Goal: Information Seeking & Learning: Find specific fact

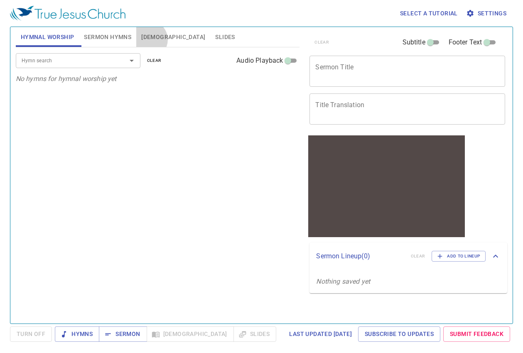
click at [148, 39] on span "[DEMOGRAPHIC_DATA]" at bounding box center [173, 37] width 64 height 10
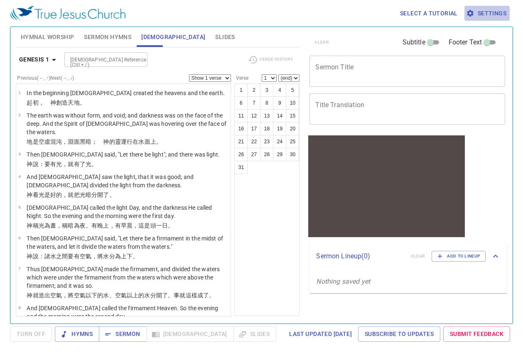
click at [484, 15] on span "Settings" at bounding box center [487, 13] width 39 height 10
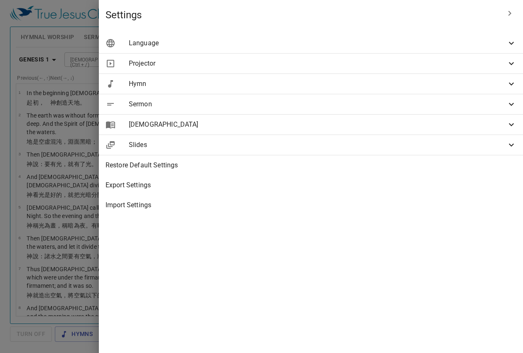
click at [375, 120] on span "[DEMOGRAPHIC_DATA]" at bounding box center [317, 125] width 377 height 10
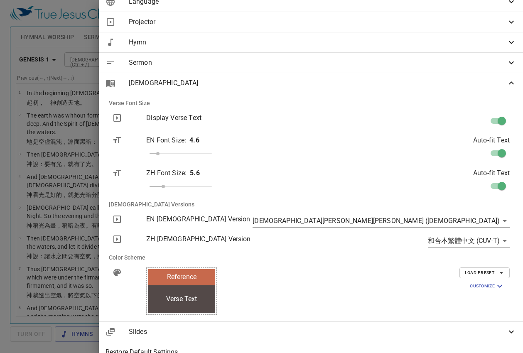
scroll to position [83, 0]
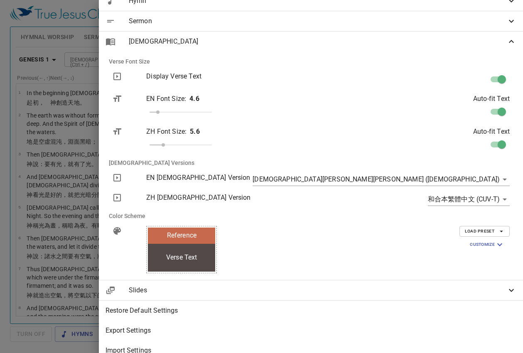
click at [451, 179] on body "Select a tutorial Settings Hymnal Worship Sermon Hymns [DEMOGRAPHIC_DATA] Slide…" at bounding box center [261, 176] width 523 height 353
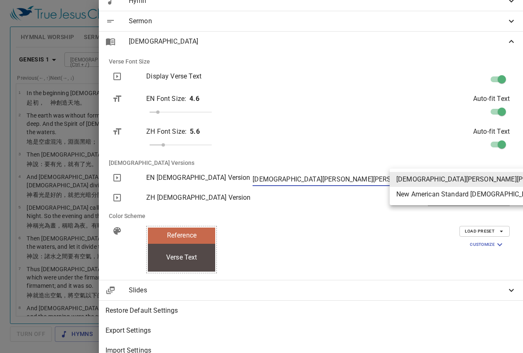
click at [277, 181] on div at bounding box center [261, 176] width 523 height 353
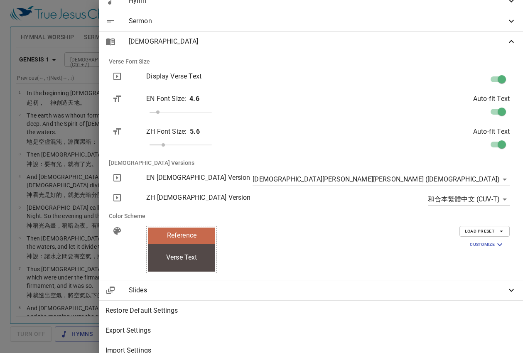
click at [122, 180] on icon at bounding box center [117, 178] width 10 height 10
click at [121, 177] on icon at bounding box center [116, 177] width 7 height 7
click at [434, 201] on body "Select a tutorial Settings Hymnal Worship Sermon Hymns [DEMOGRAPHIC_DATA] Slide…" at bounding box center [261, 176] width 523 height 353
click at [402, 202] on div at bounding box center [261, 176] width 523 height 353
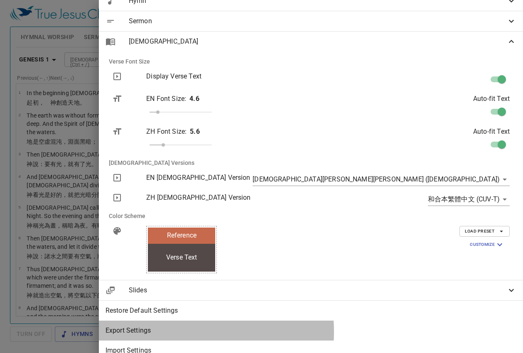
click at [341, 332] on span "Export Settings" at bounding box center [310, 331] width 411 height 10
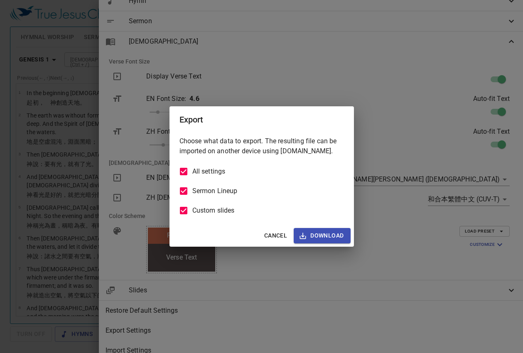
click at [232, 286] on div "Export Choose what data to export. The resulting file can be imported on anothe…" at bounding box center [261, 176] width 523 height 353
click at [275, 229] on button "Cancel" at bounding box center [275, 235] width 29 height 15
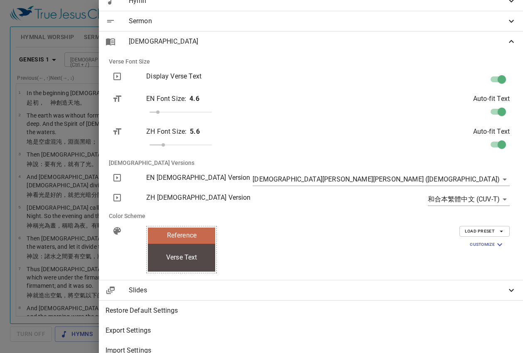
drag, startPoint x: 336, startPoint y: 280, endPoint x: 337, endPoint y: 286, distance: 6.7
click at [337, 281] on ul "Language Projected Languages Bilingual Primary English en Secondary 繁體中文 zh Lan…" at bounding box center [311, 155] width 424 height 417
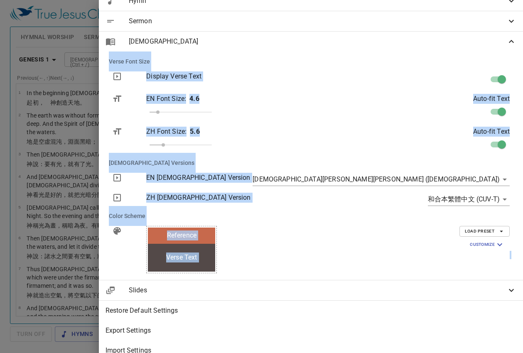
click at [337, 287] on span "Slides" at bounding box center [317, 290] width 377 height 10
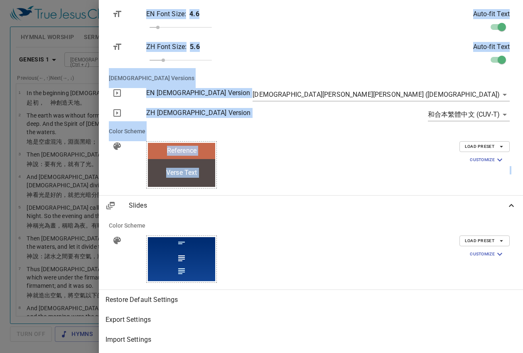
scroll to position [174, 0]
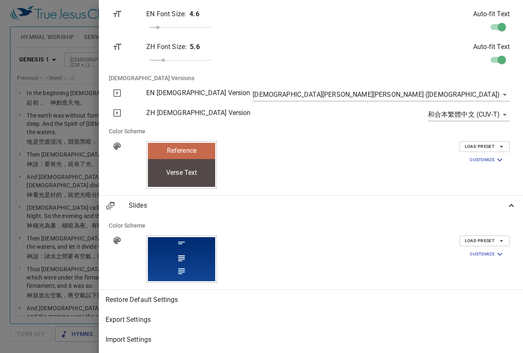
click at [237, 75] on div at bounding box center [261, 176] width 523 height 353
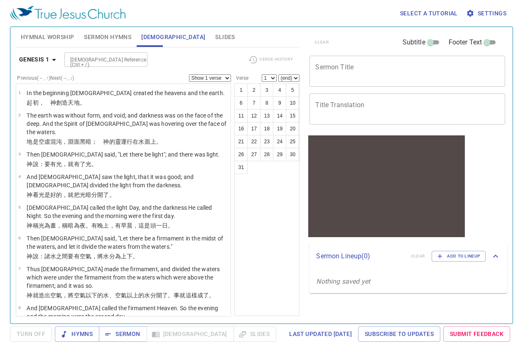
click at [223, 79] on select "Show 1 verse Show 2 verses Show 3 verses Show 4 verses Show 5 verses" at bounding box center [210, 77] width 42 height 7
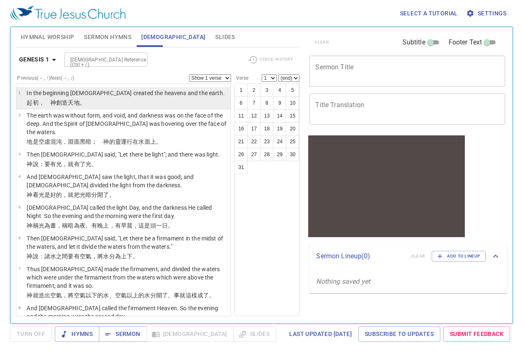
drag, startPoint x: 223, startPoint y: 79, endPoint x: 209, endPoint y: 90, distance: 17.1
click at [223, 79] on select "Show 1 verse Show 2 verses Show 3 verses Show 4 verses Show 5 verses" at bounding box center [210, 77] width 42 height 7
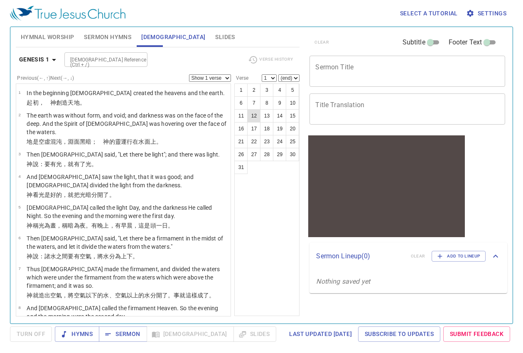
click at [249, 116] on button "12" at bounding box center [253, 115] width 13 height 13
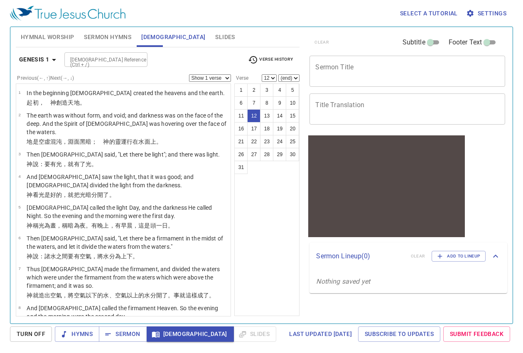
scroll to position [257, 0]
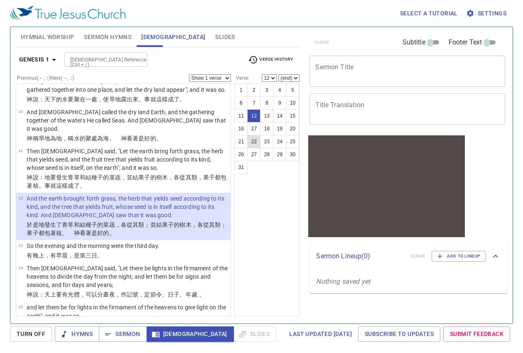
click at [255, 139] on button "22" at bounding box center [253, 141] width 13 height 13
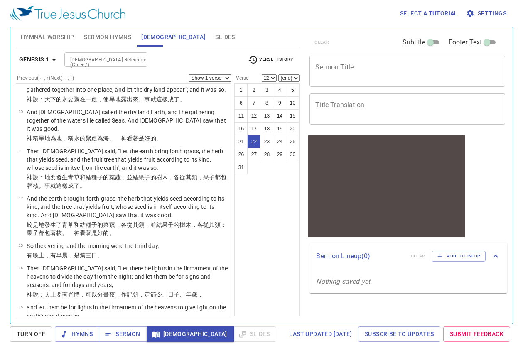
scroll to position [590, 0]
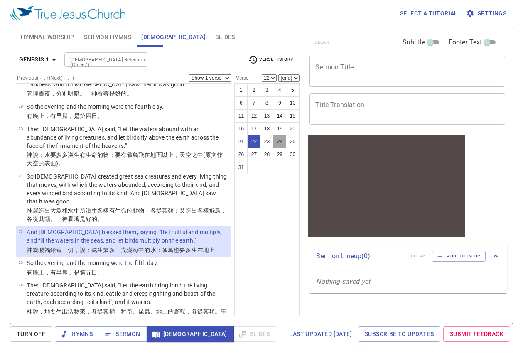
click at [274, 142] on button "24" at bounding box center [279, 141] width 13 height 13
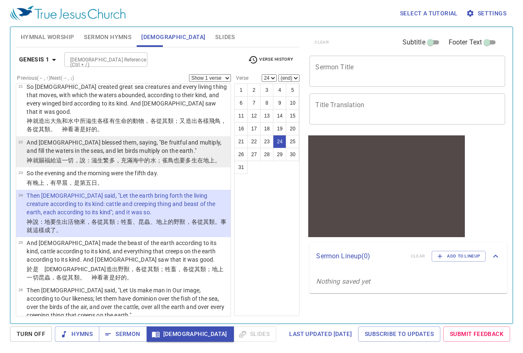
scroll to position [797, 0]
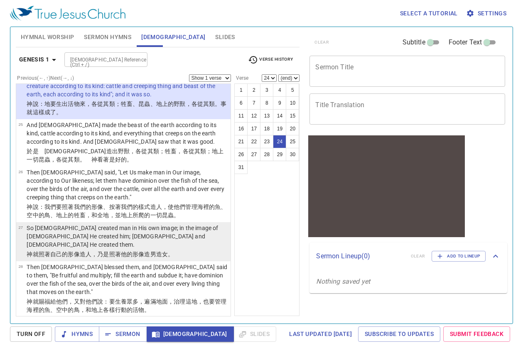
click at [121, 224] on p "So [DEMOGRAPHIC_DATA] created man in His own image; in the image of [DEMOGRAPHI…" at bounding box center [127, 236] width 201 height 25
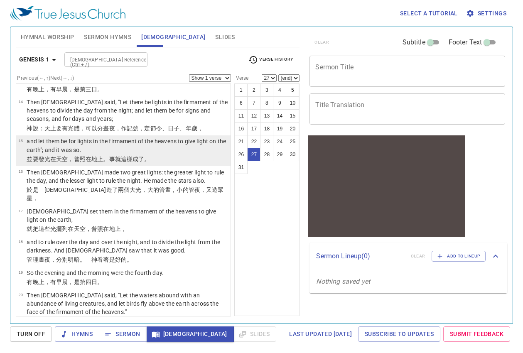
click at [124, 156] on wh776 "上。事就這樣成了。" at bounding box center [123, 159] width 53 height 7
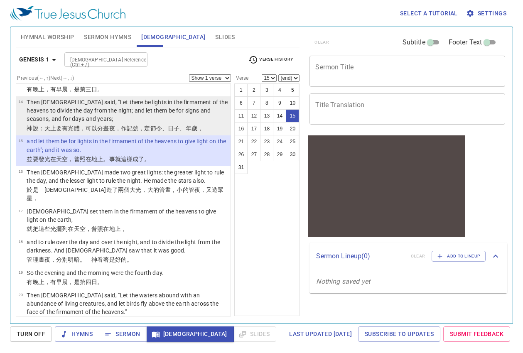
click at [137, 104] on p "Then [DEMOGRAPHIC_DATA] said, "Let there be lights in the firmament of the heav…" at bounding box center [127, 110] width 201 height 25
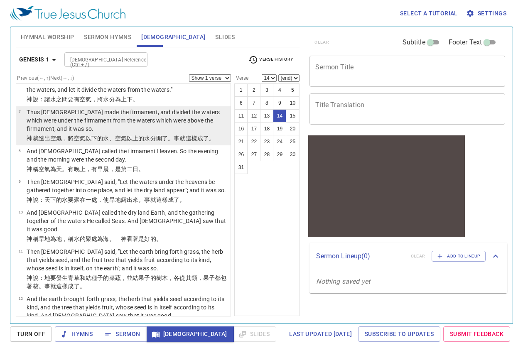
click at [149, 136] on li "7 Thus [DEMOGRAPHIC_DATA] made the firmament, and divided the waters which were…" at bounding box center [123, 125] width 215 height 39
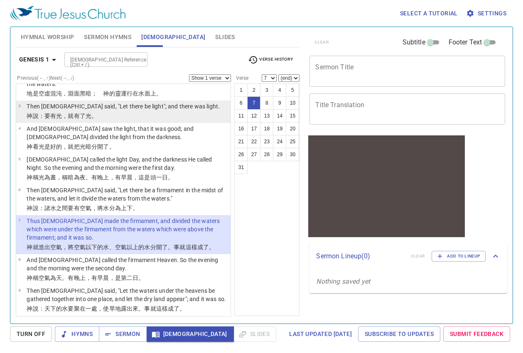
scroll to position [32, 0]
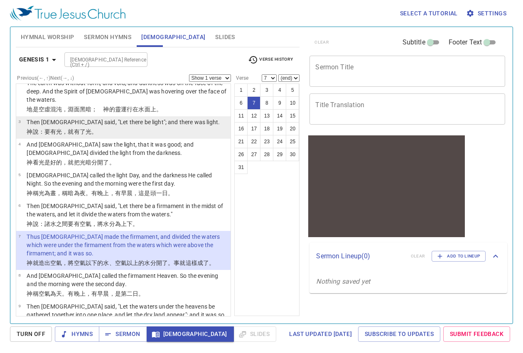
click at [148, 127] on p "[DEMOGRAPHIC_DATA] 說 ：要有 光 ，就有了光 。" at bounding box center [123, 131] width 193 height 8
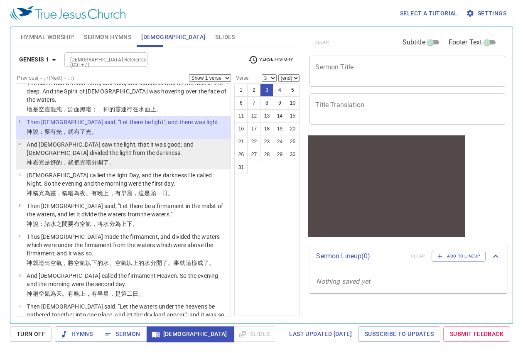
click at [148, 140] on p "And [DEMOGRAPHIC_DATA] saw the light, that it was good; and [DEMOGRAPHIC_DATA] …" at bounding box center [127, 148] width 201 height 17
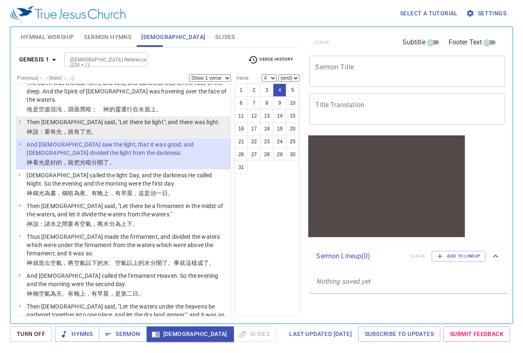
scroll to position [0, 0]
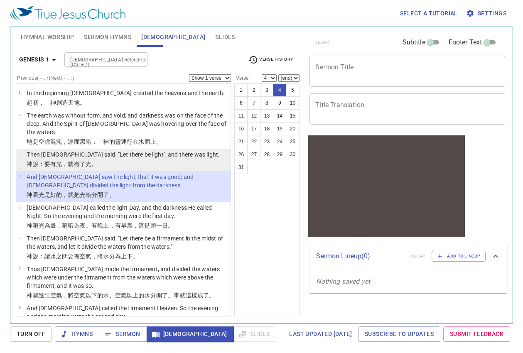
click at [147, 150] on p "Then [DEMOGRAPHIC_DATA] said, "Let there be light"; and there was light." at bounding box center [123, 154] width 193 height 8
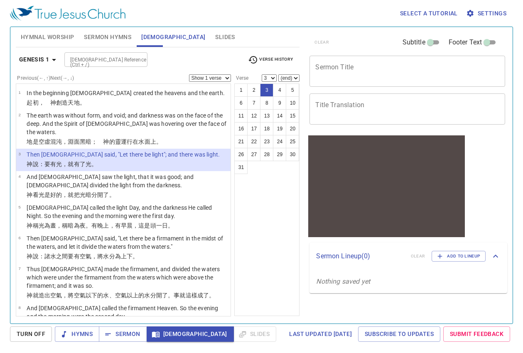
click at [42, 64] on b "Genesis 1" at bounding box center [34, 59] width 30 height 10
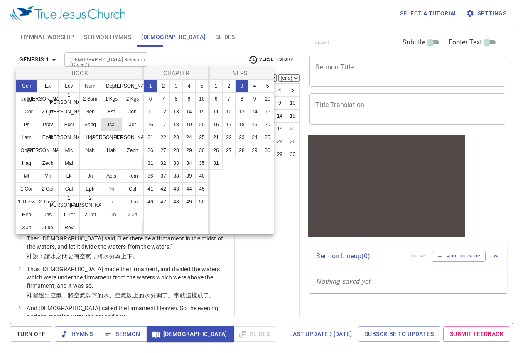
click at [106, 122] on button "Isa" at bounding box center [111, 124] width 22 height 13
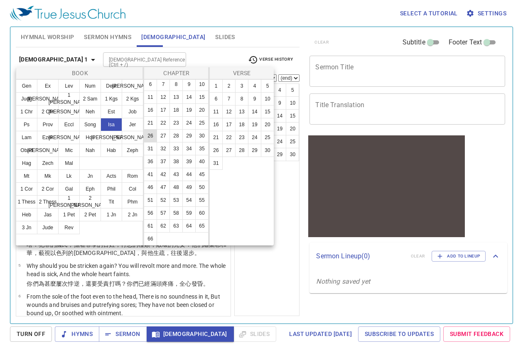
scroll to position [53, 0]
click at [164, 168] on button "42" at bounding box center [163, 174] width 13 height 13
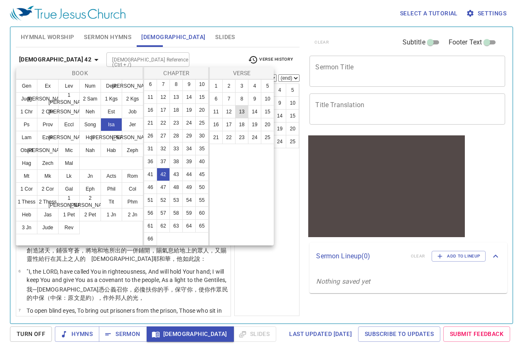
click at [242, 116] on button "13" at bounding box center [241, 111] width 13 height 13
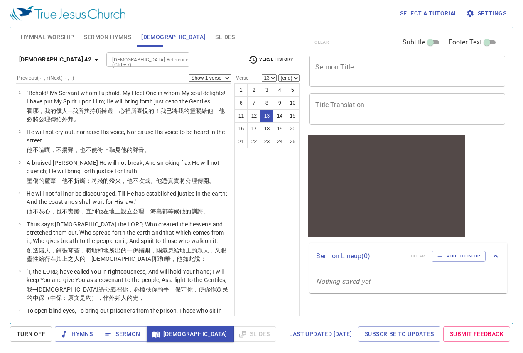
scroll to position [371, 0]
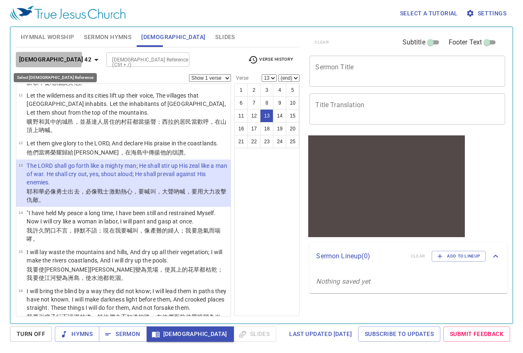
click at [91, 58] on icon "button" at bounding box center [96, 60] width 10 height 10
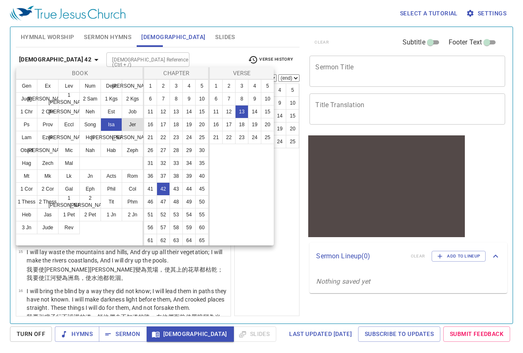
click at [123, 120] on button "Jer" at bounding box center [133, 124] width 22 height 13
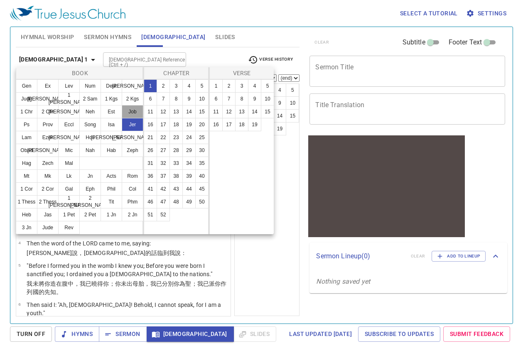
click at [122, 105] on button "Job" at bounding box center [133, 111] width 22 height 13
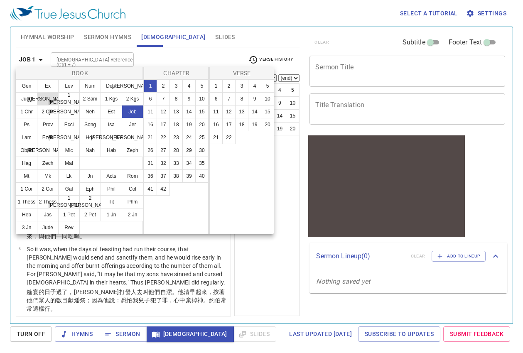
click at [56, 105] on button "[PERSON_NAME]" at bounding box center [48, 98] width 22 height 13
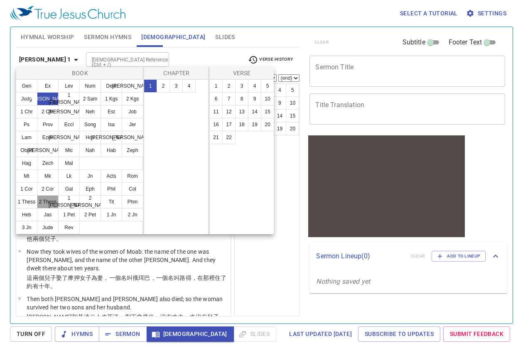
click at [50, 201] on button "2 Thess" at bounding box center [48, 201] width 22 height 13
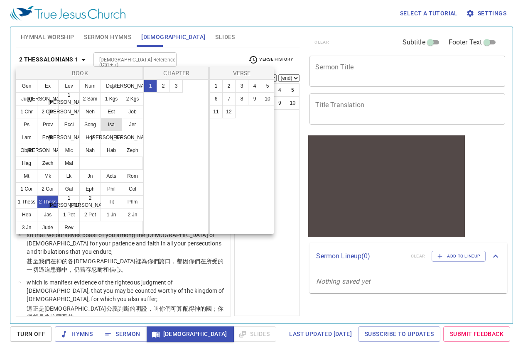
click at [118, 123] on button "Isa" at bounding box center [111, 124] width 22 height 13
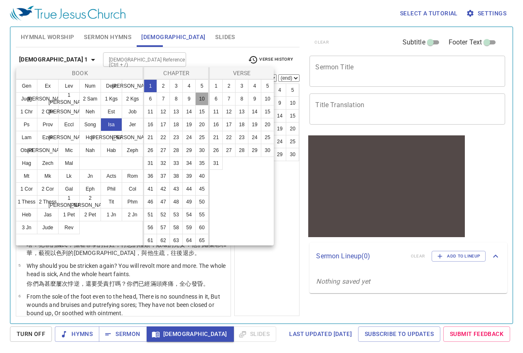
click at [195, 105] on button "10" at bounding box center [201, 98] width 13 height 13
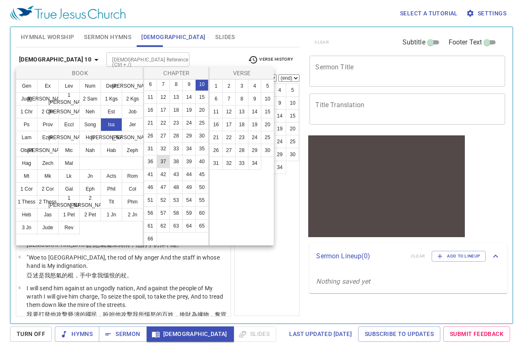
scroll to position [53, 0]
click at [30, 125] on button "Ps" at bounding box center [27, 124] width 22 height 13
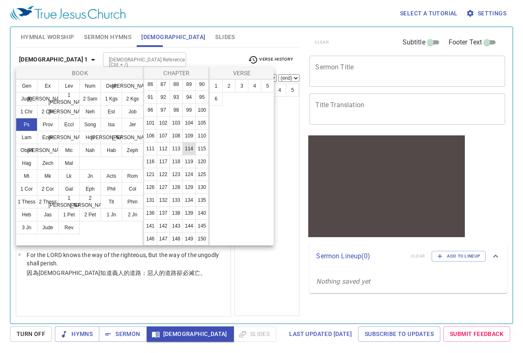
scroll to position [323, 0]
click at [195, 235] on button "150" at bounding box center [201, 238] width 13 height 13
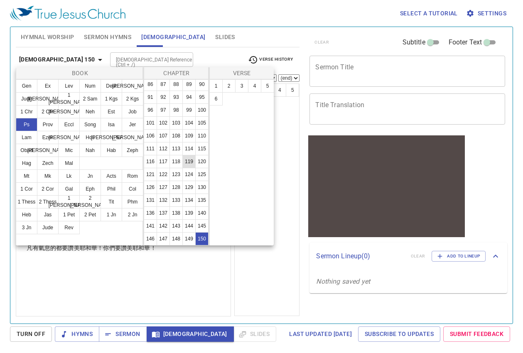
click at [182, 155] on button "119" at bounding box center [188, 161] width 13 height 13
select select "13"
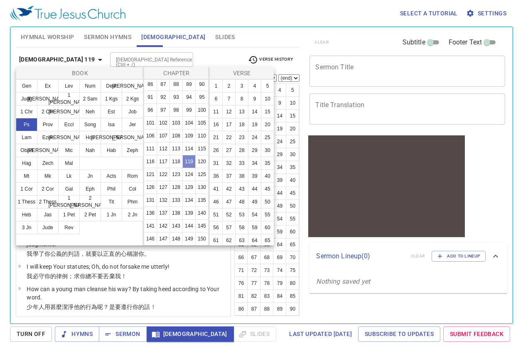
click at [182, 155] on button "119" at bounding box center [188, 161] width 13 height 13
click at [112, 66] on div at bounding box center [261, 176] width 523 height 353
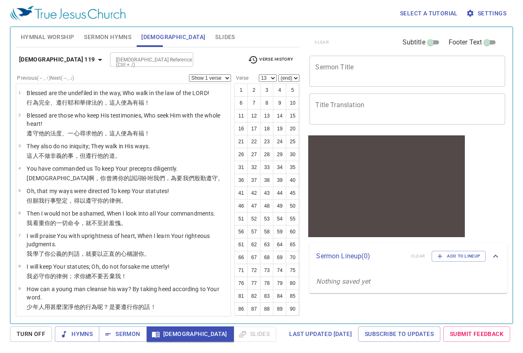
click at [115, 60] on div "Book Gen Ex Lev Num Deut [PERSON_NAME] [PERSON_NAME] 1 [PERSON_NAME] 2 [PERSON_…" at bounding box center [261, 176] width 523 height 353
click at [115, 60] on input "[DEMOGRAPHIC_DATA] Reference (Ctrl + /)" at bounding box center [145, 60] width 64 height 10
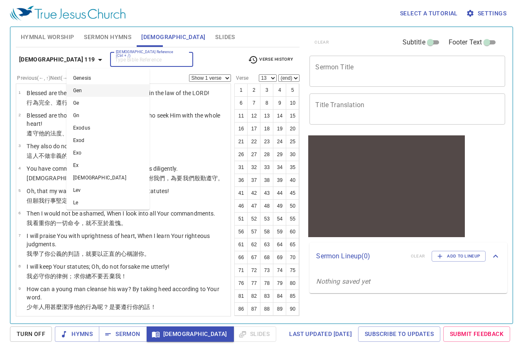
click at [108, 88] on li "Gen" at bounding box center [107, 90] width 83 height 12
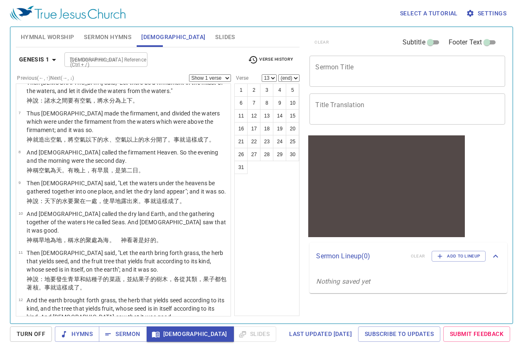
scroll to position [80, 0]
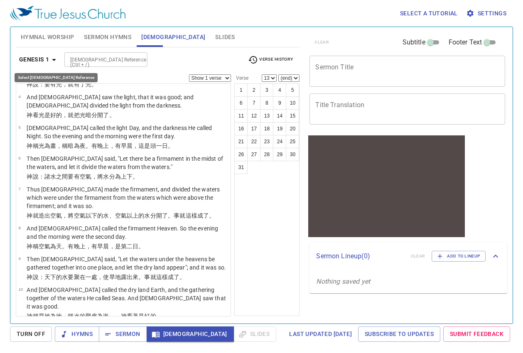
click at [32, 56] on b "Genesis 1" at bounding box center [34, 59] width 30 height 10
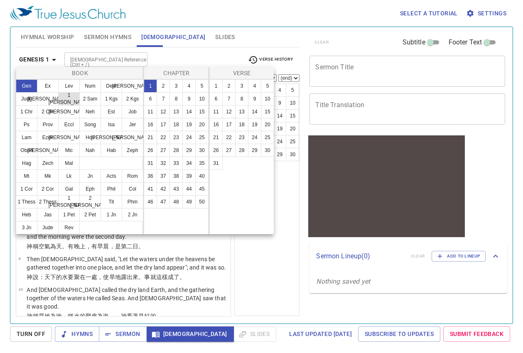
click at [59, 104] on button "1 [PERSON_NAME]" at bounding box center [69, 98] width 22 height 13
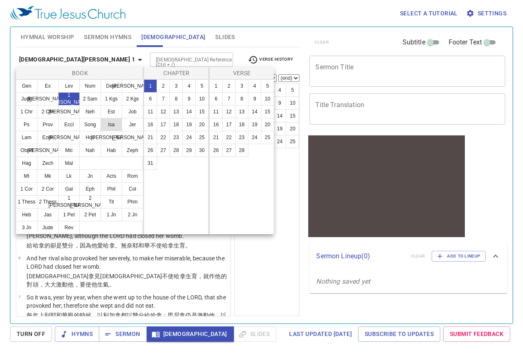
scroll to position [0, 0]
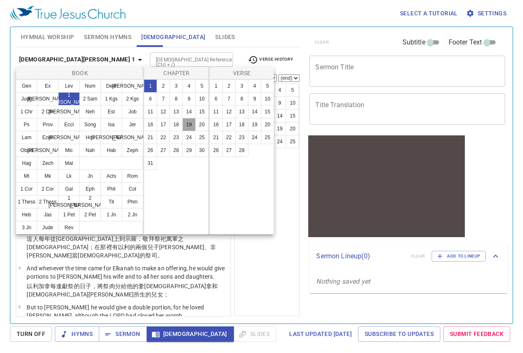
click at [185, 122] on button "19" at bounding box center [188, 124] width 13 height 13
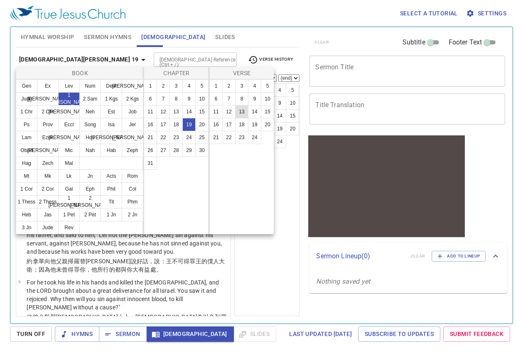
click at [243, 118] on button "13" at bounding box center [241, 111] width 13 height 13
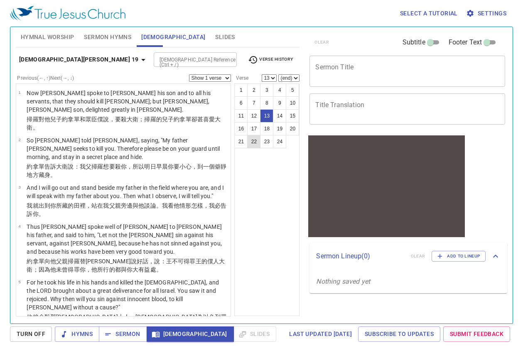
click at [257, 135] on button "22" at bounding box center [253, 141] width 13 height 13
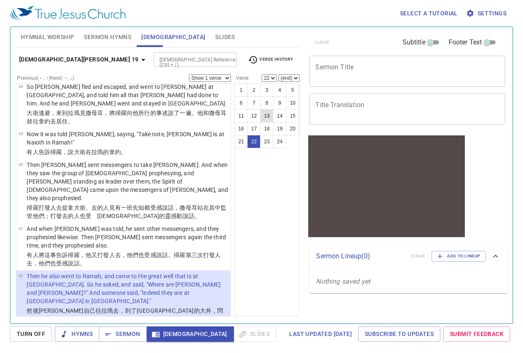
click at [264, 110] on button "13" at bounding box center [266, 115] width 13 height 13
select select "13"
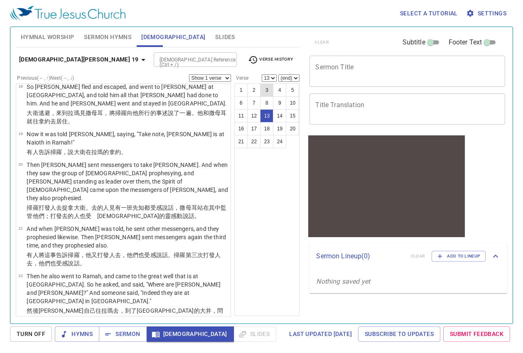
scroll to position [438, 0]
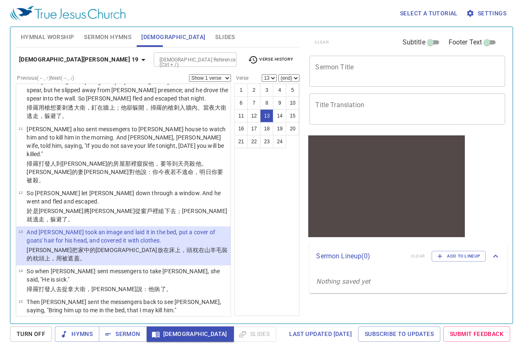
click at [287, 79] on select "(end) 14 15 16 17 18 19 20 21 22 23 24" at bounding box center [288, 77] width 21 height 7
select select "18"
click at [278, 74] on select "(end) 14 15 16 17 18 19 20 21 22 23 24" at bounding box center [288, 77] width 21 height 7
click at [279, 117] on button "14" at bounding box center [279, 115] width 13 height 13
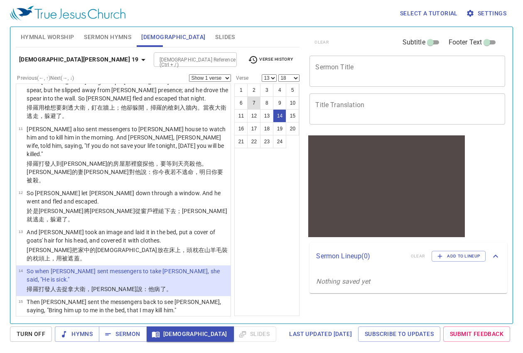
click at [257, 108] on button "7" at bounding box center [253, 102] width 13 height 13
select select "7"
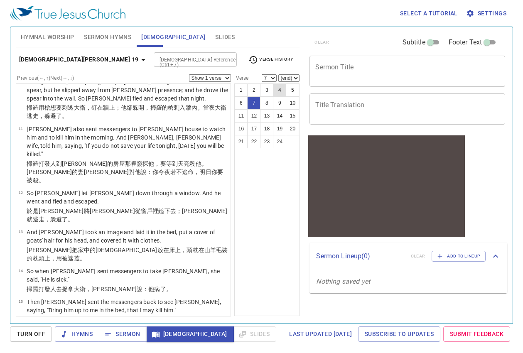
scroll to position [187, 0]
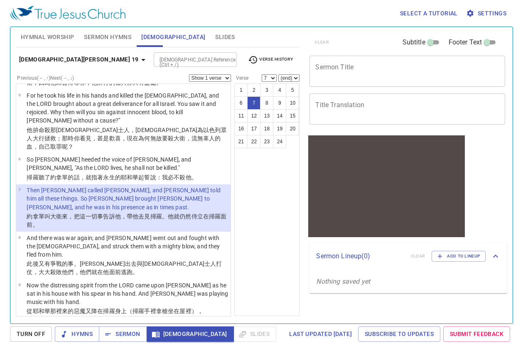
click at [284, 77] on select "(end) 8 9 10 11 12 13 14 15 16 17 18 19 20 21 22 23 24" at bounding box center [288, 77] width 21 height 7
select select "24"
click at [278, 74] on select "(end) 8 9 10 11 12 13 14 15 16 17 18 19 20 21 22 23 24" at bounding box center [288, 77] width 21 height 7
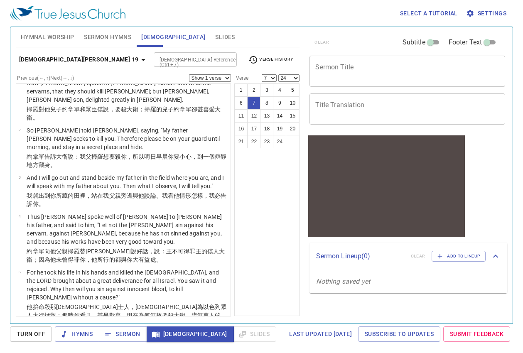
scroll to position [0, 0]
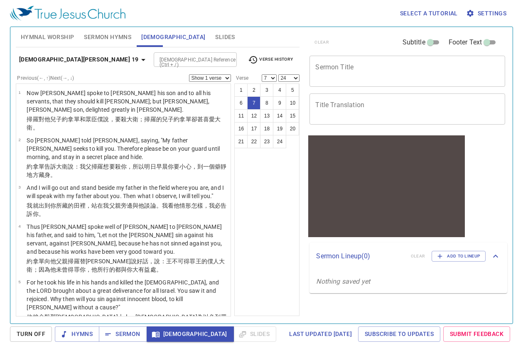
click at [203, 77] on select "Show 1 verse Show 2 verses Show 3 verses Show 4 verses Show 5 verses" at bounding box center [210, 77] width 42 height 7
select select "3"
click at [189, 74] on select "Show 1 verse Show 2 verses Show 3 verses Show 4 verses Show 5 verses" at bounding box center [210, 77] width 42 height 7
click at [252, 116] on button "12" at bounding box center [253, 115] width 13 height 13
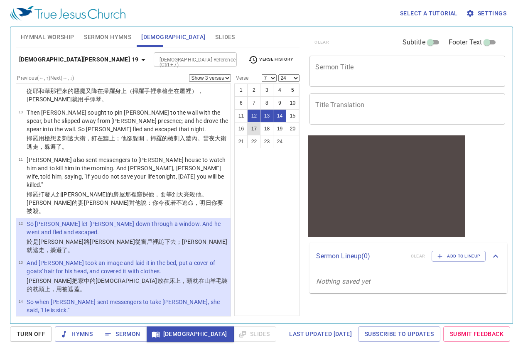
click at [255, 127] on button "17" at bounding box center [253, 128] width 13 height 13
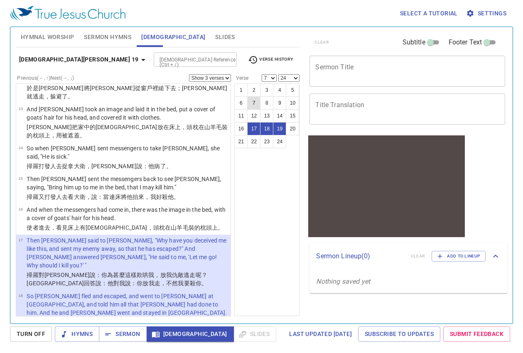
click at [259, 107] on button "7" at bounding box center [253, 102] width 13 height 13
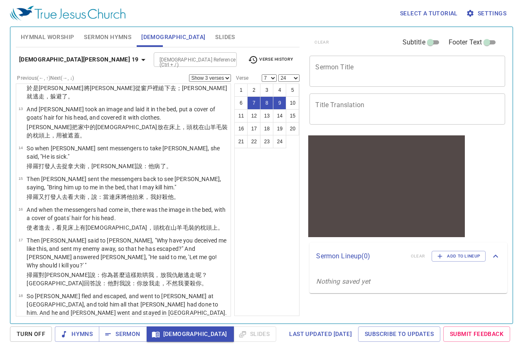
scroll to position [187, 0]
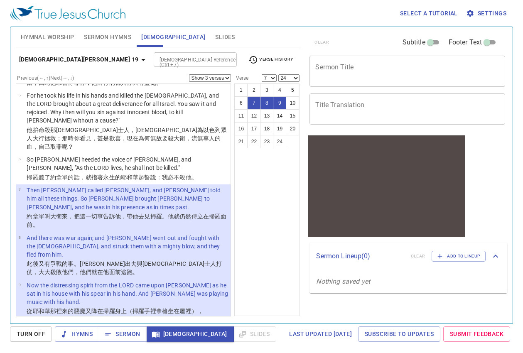
click at [120, 222] on li "7 Then [PERSON_NAME] called [PERSON_NAME], and [PERSON_NAME] told him all these…" at bounding box center [123, 207] width 215 height 47
click at [137, 194] on p "Then [PERSON_NAME] called [PERSON_NAME], and [PERSON_NAME] told him all these t…" at bounding box center [127, 198] width 201 height 25
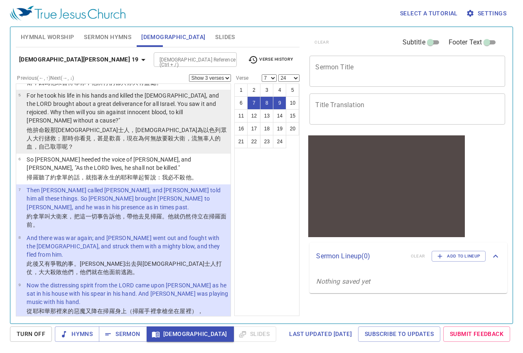
click at [74, 143] on wh1818 "，自己取罪 呢？" at bounding box center [53, 146] width 41 height 7
select select "5"
select select
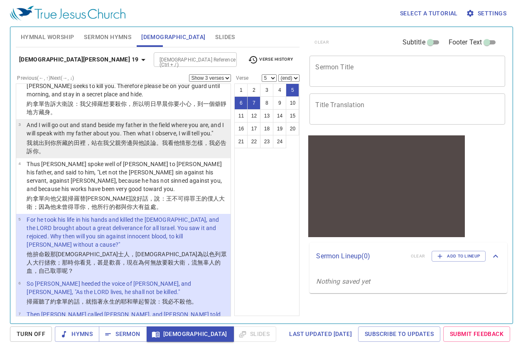
scroll to position [21, 0]
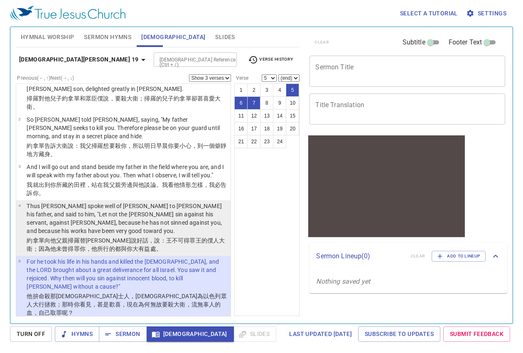
click at [166, 229] on p "Thus [PERSON_NAME] spoke well of [PERSON_NAME] to [PERSON_NAME] his father, and…" at bounding box center [127, 218] width 201 height 33
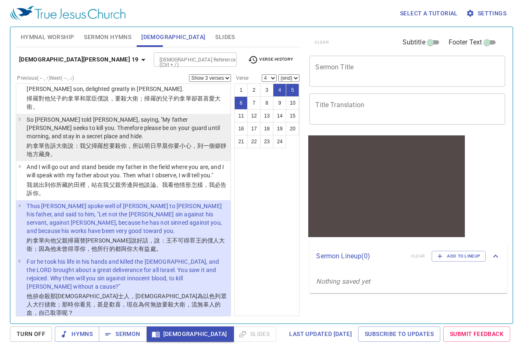
click at [150, 152] on li "2 So [PERSON_NAME] told [PERSON_NAME], saying, "My father [PERSON_NAME] seeks t…" at bounding box center [123, 137] width 215 height 47
select select "2"
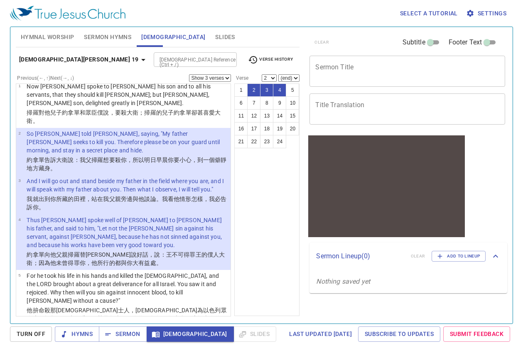
scroll to position [0, 0]
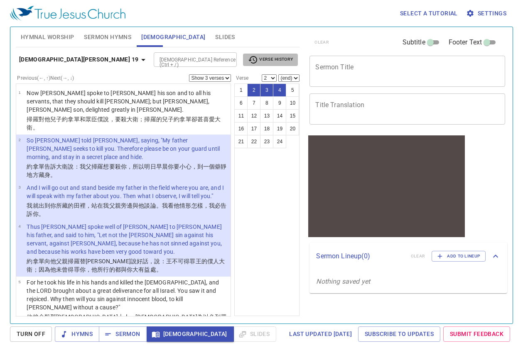
click at [278, 60] on span "Verse History" at bounding box center [270, 60] width 45 height 10
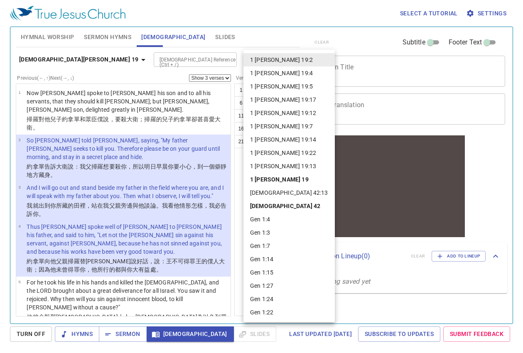
click at [206, 57] on div at bounding box center [261, 176] width 523 height 353
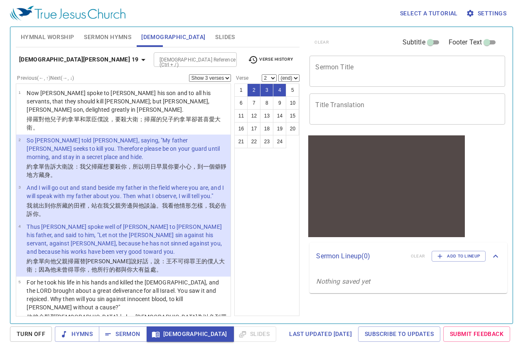
click at [350, 102] on textarea "Title Translation" at bounding box center [407, 109] width 184 height 16
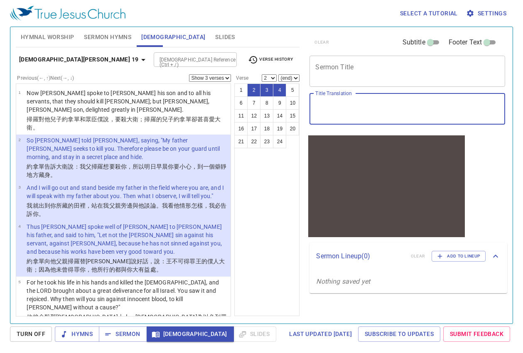
click at [224, 76] on select "Show 1 verse Show 2 verses Show 3 verses Show 4 verses Show 5 verses" at bounding box center [210, 77] width 42 height 7
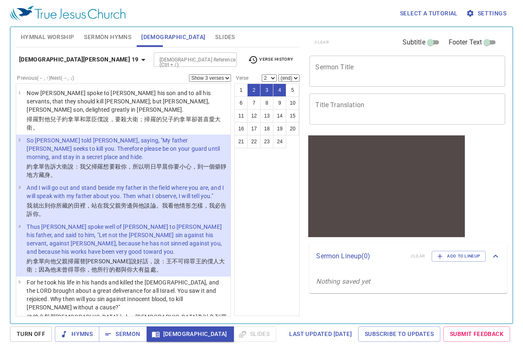
select select "1"
click at [189, 74] on select "Show 1 verse Show 2 verses Show 3 verses Show 4 verses Show 5 verses" at bounding box center [210, 77] width 42 height 7
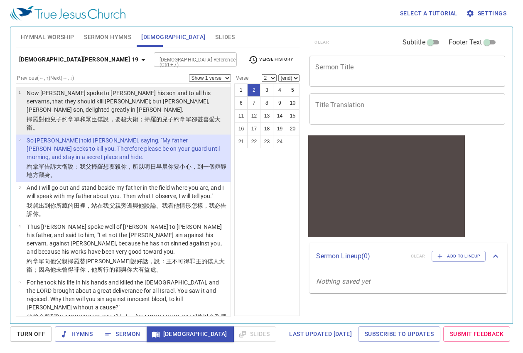
click at [162, 116] on wh7586 "的兒子 約拿單 卻甚 喜愛 [PERSON_NAME] 。" at bounding box center [124, 123] width 194 height 15
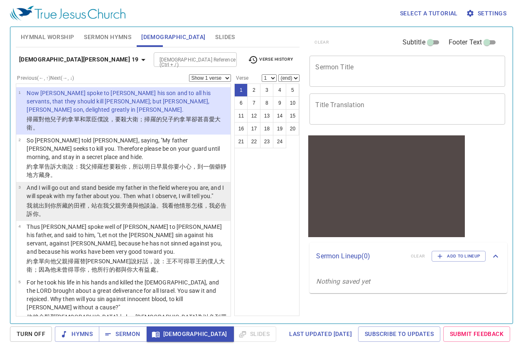
click at [157, 184] on p "And I will go out and stand beside my father in the field where you are, and I …" at bounding box center [127, 192] width 201 height 17
select select "3"
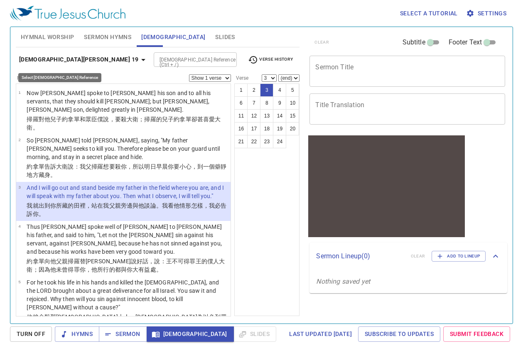
click at [138, 62] on icon "button" at bounding box center [143, 60] width 10 height 10
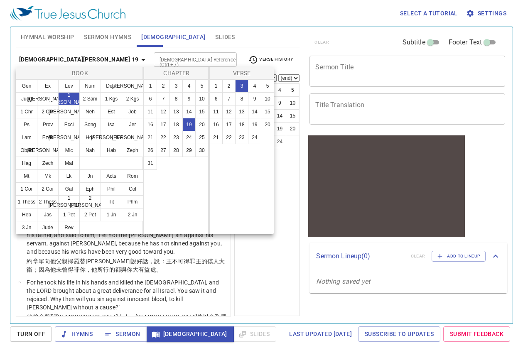
click at [59, 62] on div at bounding box center [261, 176] width 523 height 353
